Goal: Task Accomplishment & Management: Manage account settings

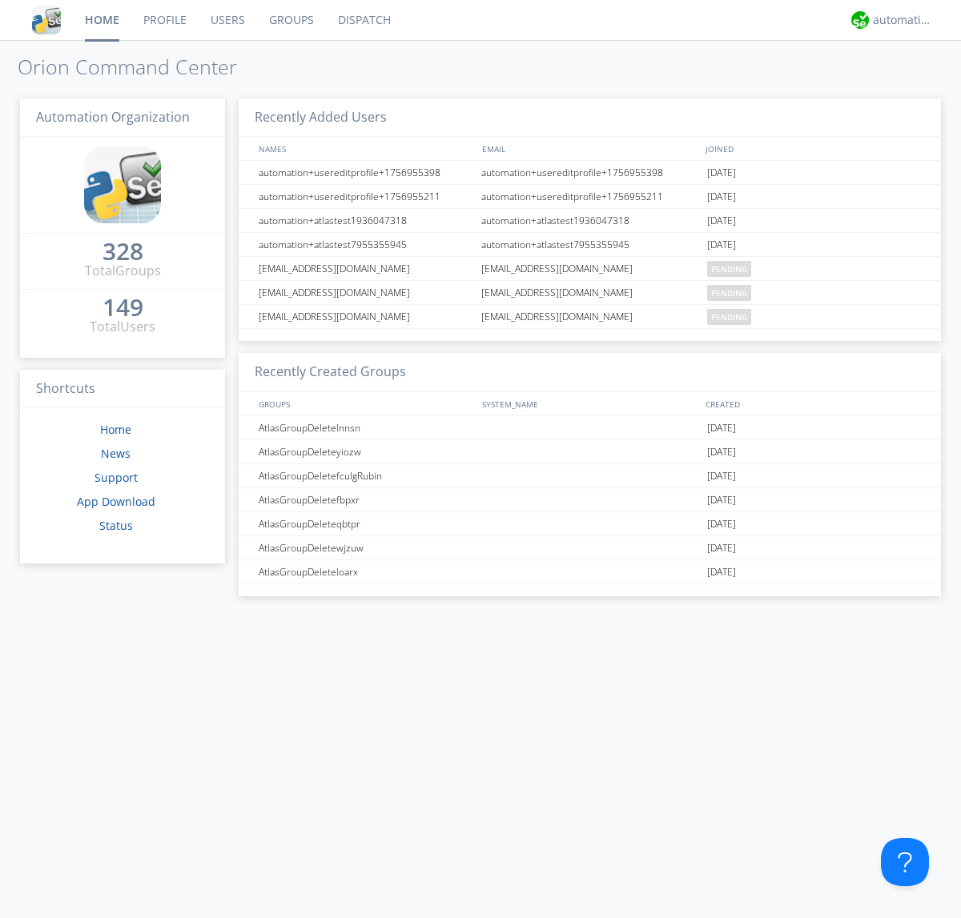
click at [290, 20] on link "Groups" at bounding box center [291, 20] width 69 height 40
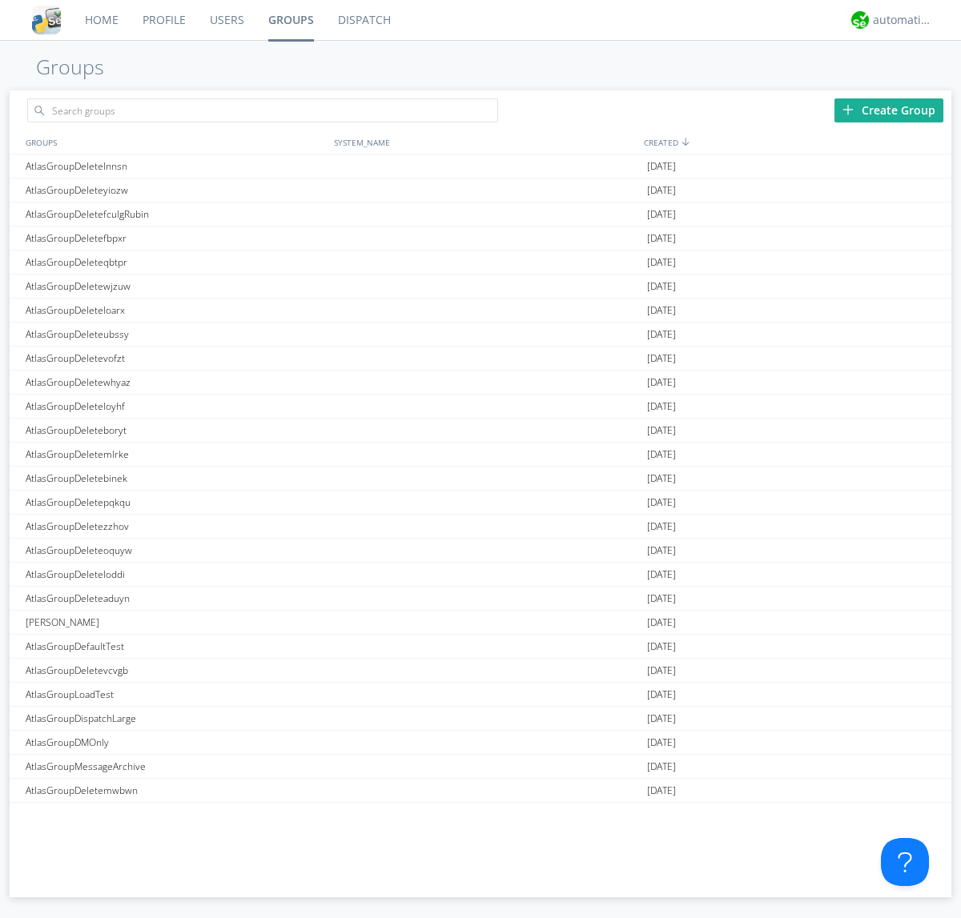
click at [888, 110] on div "Create Group" at bounding box center [888, 110] width 109 height 24
click at [290, 20] on link "Groups" at bounding box center [291, 20] width 70 height 40
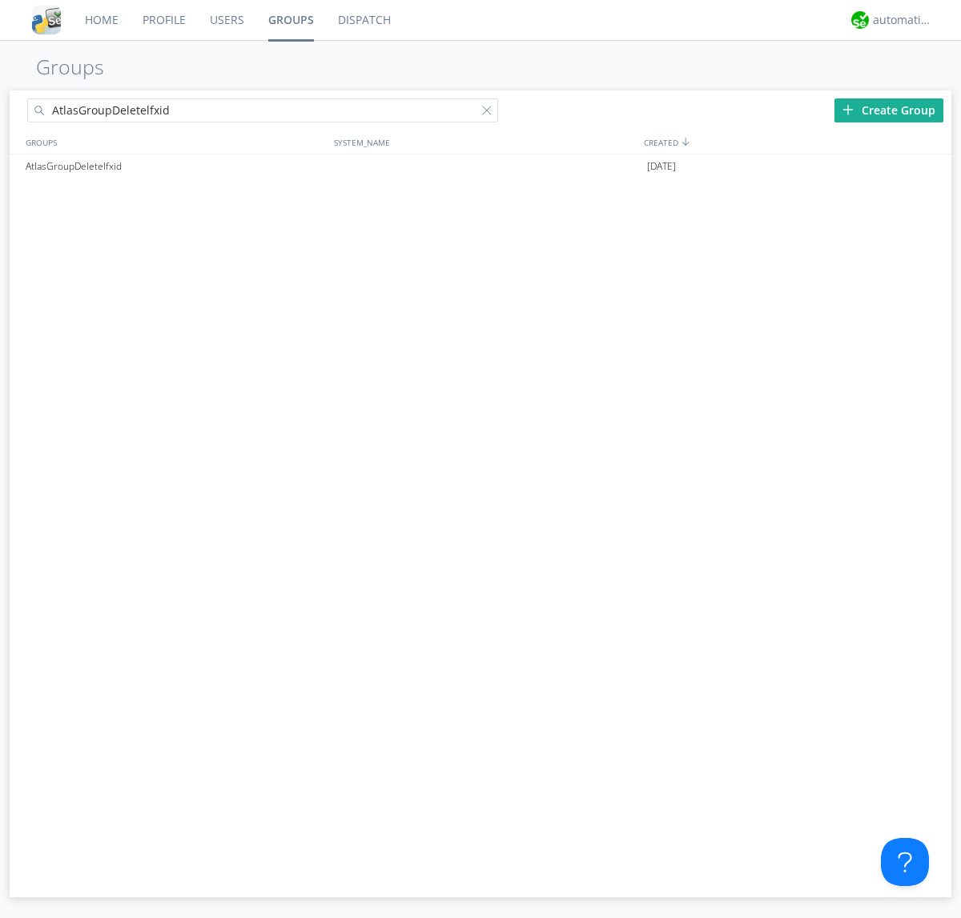
type input "AtlasGroupDeletelfxid"
click at [490, 113] on div at bounding box center [490, 114] width 16 height 16
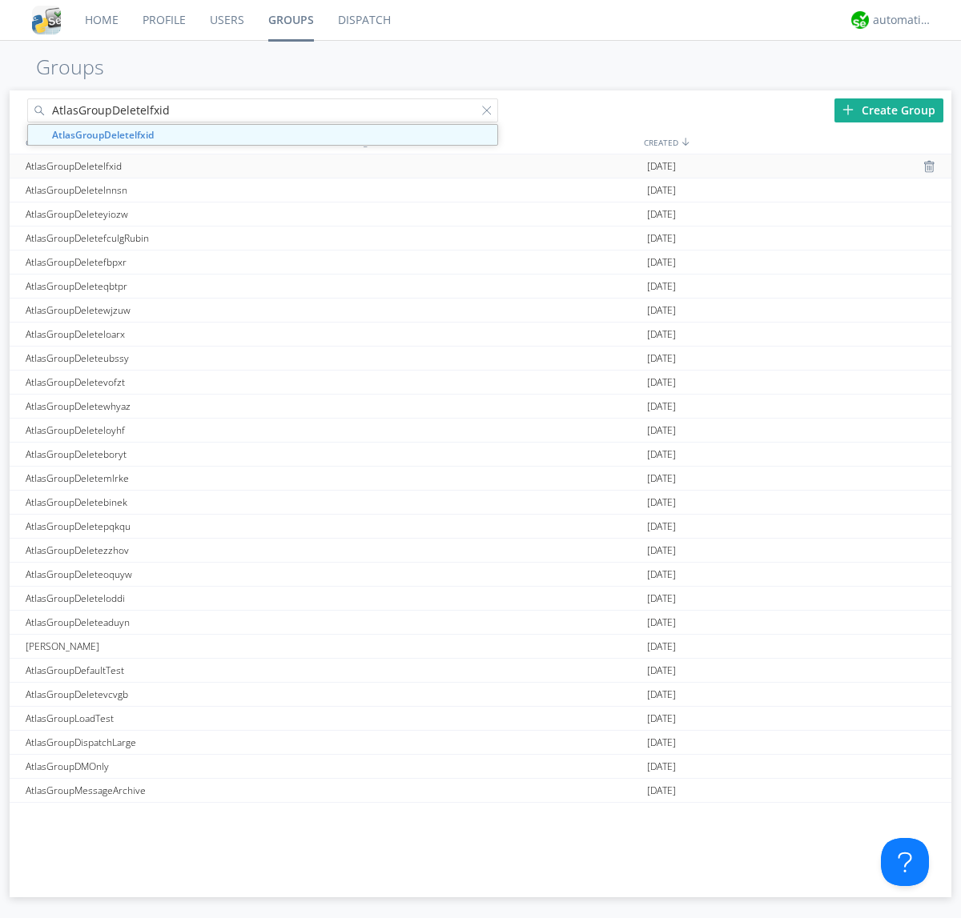
type input "AtlasGroupDeletelfxid"
click at [175, 166] on div "AtlasGroupDeletelfxid" at bounding box center [176, 165] width 308 height 23
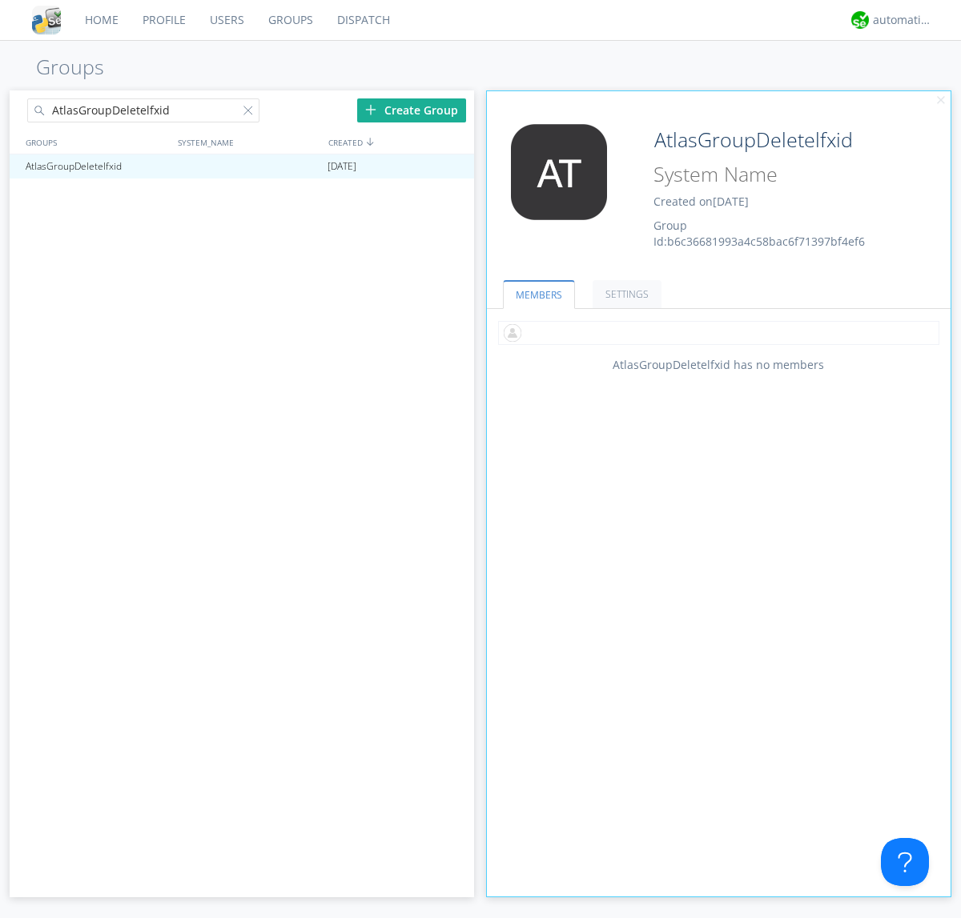
click at [718, 332] on input "text" at bounding box center [718, 333] width 441 height 24
type input "automation+atlas0005"
click at [715, 332] on input "text" at bounding box center [718, 333] width 441 height 24
type input "automation+atlas0004"
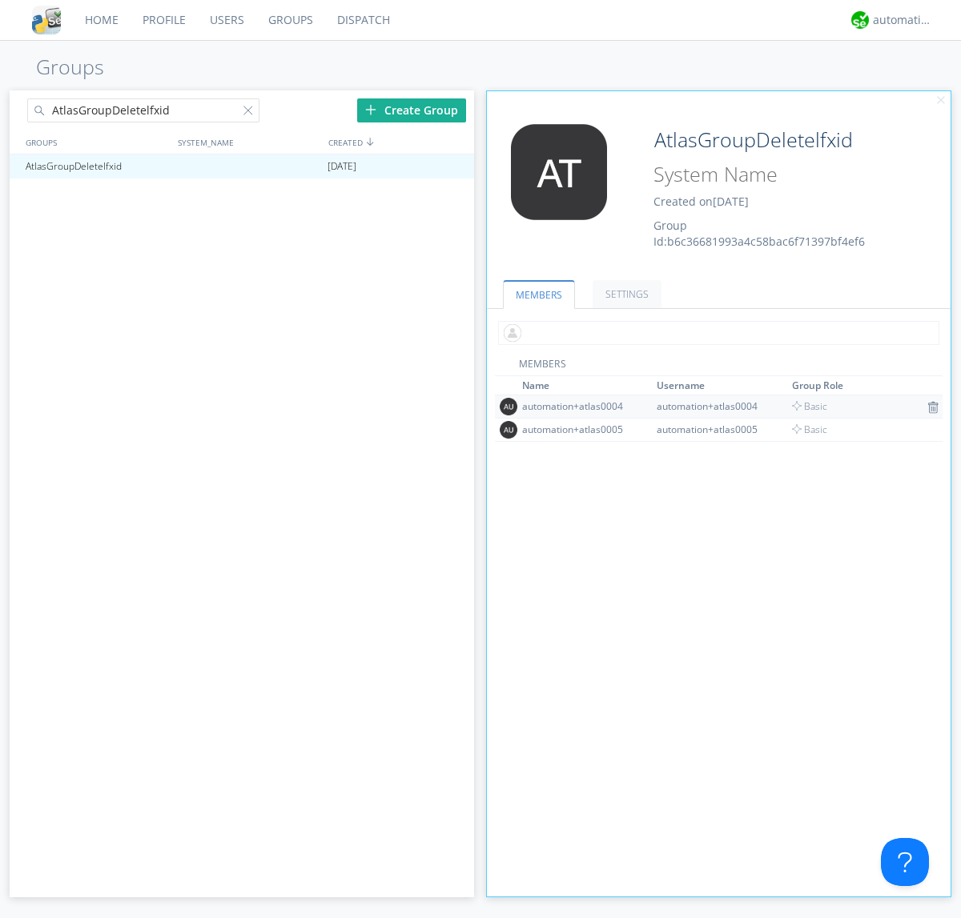
scroll to position [103, 0]
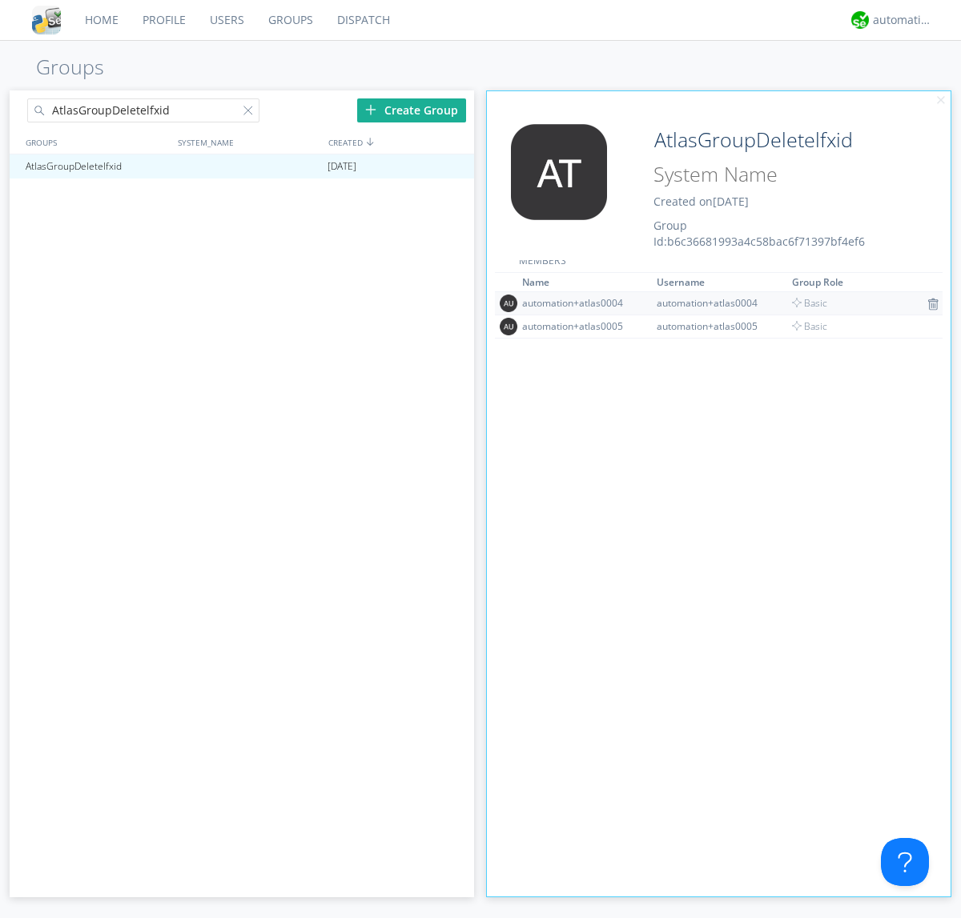
click at [927, 303] on img at bounding box center [932, 304] width 11 height 13
click at [453, 166] on div at bounding box center [454, 166] width 16 height 13
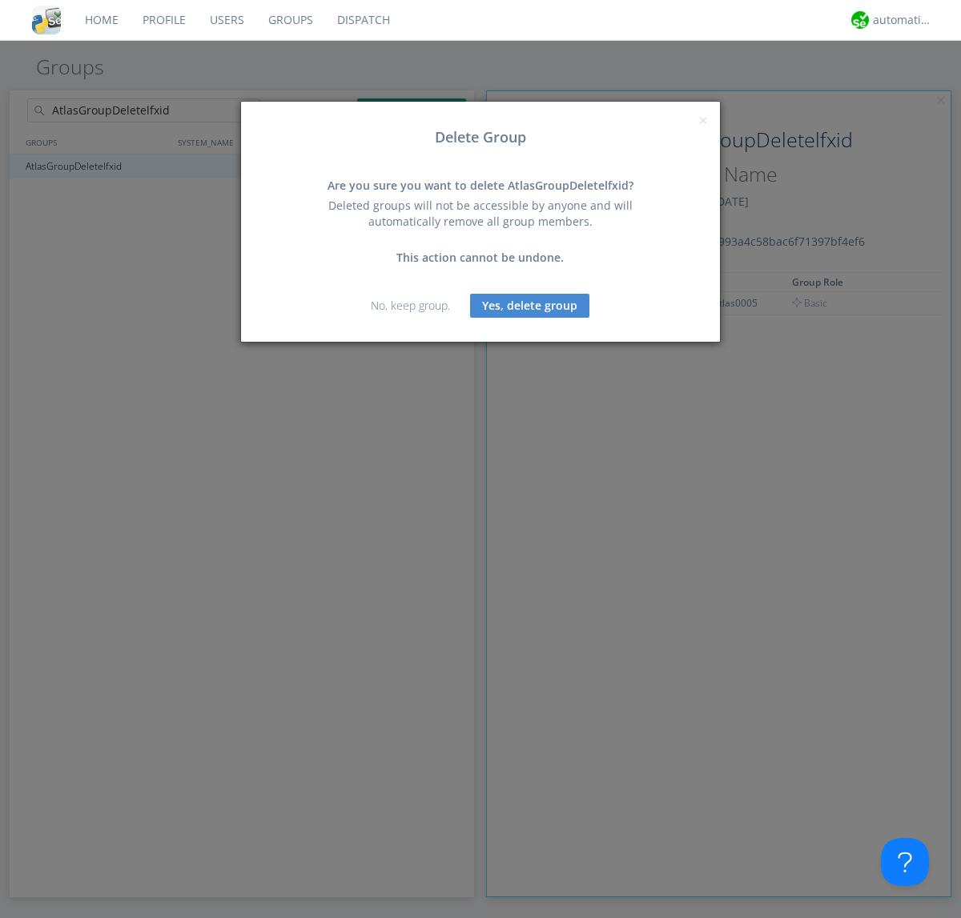
click at [530, 305] on button "Yes, delete group" at bounding box center [529, 306] width 119 height 24
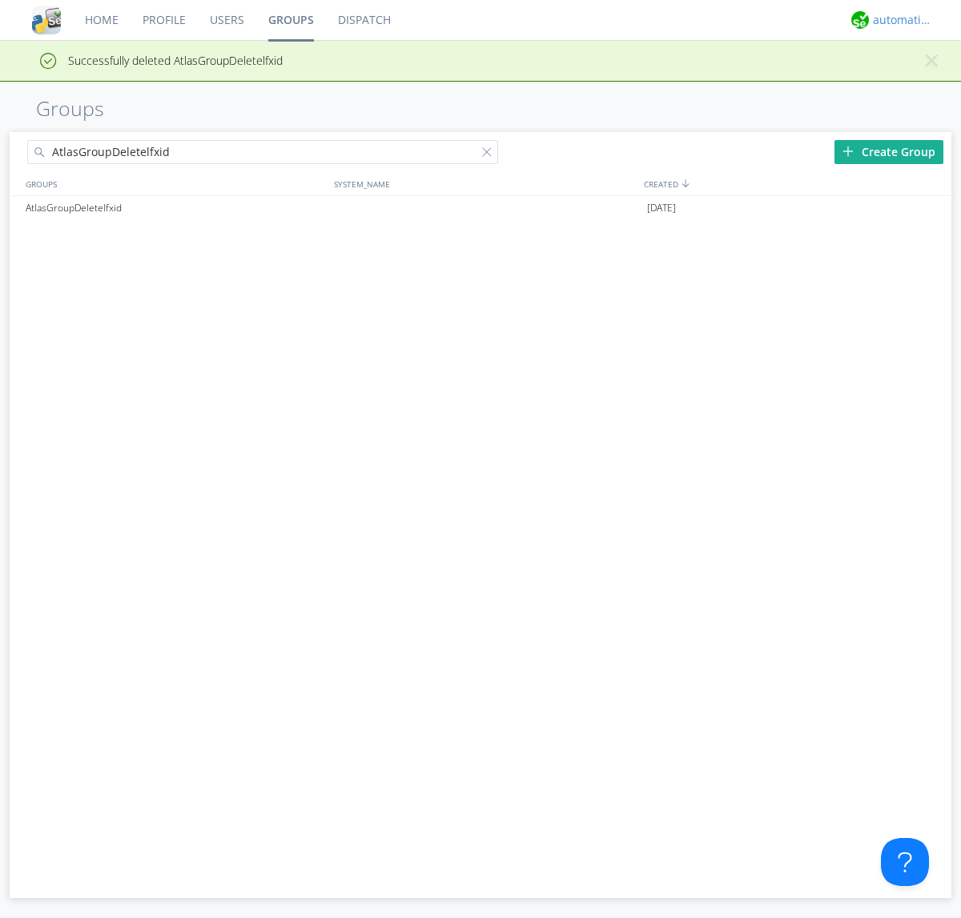
click at [898, 20] on div "automation+atlas" at bounding box center [902, 20] width 60 height 16
